Goal: Information Seeking & Learning: Find specific fact

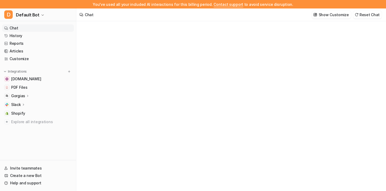
type textarea "**********"
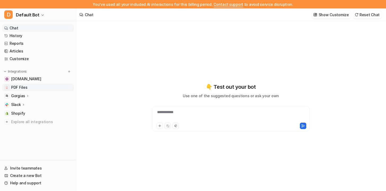
click at [23, 88] on span "PDF Files" at bounding box center [19, 87] width 16 height 5
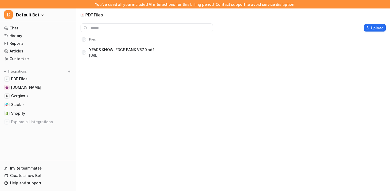
click at [99, 56] on link "[URL]" at bounding box center [94, 55] width 10 height 5
click at [21, 88] on span "[DOMAIN_NAME]" at bounding box center [26, 87] width 30 height 5
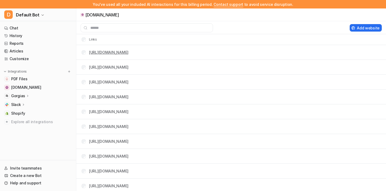
click at [128, 52] on link "[URL][DOMAIN_NAME]" at bounding box center [108, 52] width 39 height 5
drag, startPoint x: 116, startPoint y: 54, endPoint x: 294, endPoint y: 71, distance: 178.9
click at [294, 71] on tr "[URL][DOMAIN_NAME]" at bounding box center [231, 67] width 310 height 15
drag, startPoint x: 242, startPoint y: 188, endPoint x: 89, endPoint y: 51, distance: 205.6
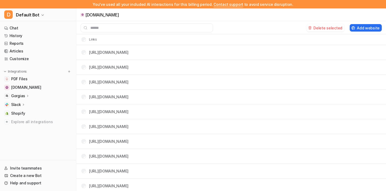
copy tbody "[URL][DOMAIN_NAME] [URL][DOMAIN_NAME] [URL][DOMAIN_NAME] [URL][DOMAIN_NAME] [UR…"
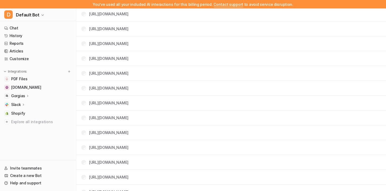
scroll to position [637, 0]
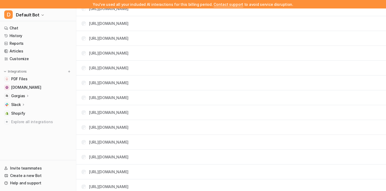
click at [314, 90] on tr "[URL][DOMAIN_NAME]" at bounding box center [231, 83] width 310 height 15
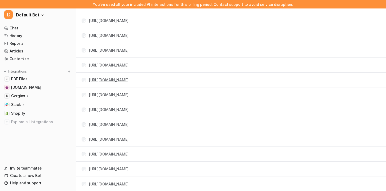
scroll to position [982, 0]
